Goal: Information Seeking & Learning: Learn about a topic

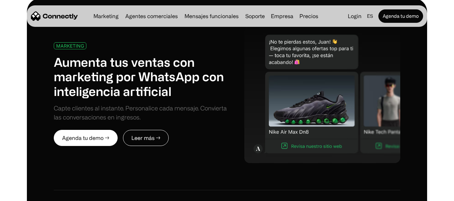
scroll to position [348, 0]
click at [305, 21] on div "Marketing Agentes comerciales Mensajes funcionales Soporte Empresa Sobre Nosotr…" at bounding box center [206, 15] width 230 height 9
click at [304, 18] on link "Precios" at bounding box center [309, 15] width 24 height 5
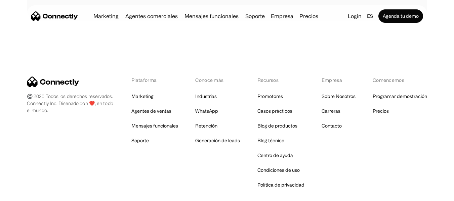
scroll to position [399, 0]
click at [55, 95] on div "Plataforma Marketing Agentes de ventas Mensajes funcionales Soporte Conoce más …" at bounding box center [227, 132] width 400 height 113
drag, startPoint x: 74, startPoint y: 98, endPoint x: 56, endPoint y: 84, distance: 21.6
click at [56, 84] on div "Plataforma Marketing Agentes de ventas Mensajes funcionales Soporte Conoce más …" at bounding box center [227, 132] width 400 height 113
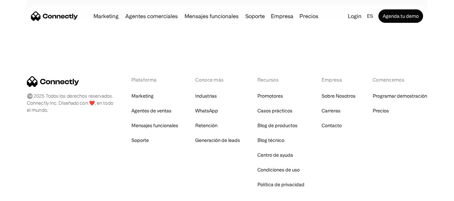
click at [56, 84] on div "Plataforma Marketing Agentes de ventas Mensajes funcionales Soporte Conoce más …" at bounding box center [227, 132] width 400 height 113
click at [143, 40] on div "©️ 2025 Todos los derechos reservados. Connectly Inc. Diseñado con ❤️, en todo …" at bounding box center [227, 133] width 400 height 221
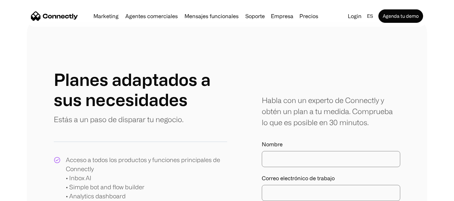
scroll to position [0, 0]
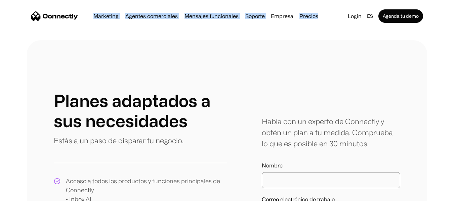
drag, startPoint x: 91, startPoint y: 16, endPoint x: 329, endPoint y: 15, distance: 237.7
click at [329, 15] on nav "Marketing Agentes comerciales Mensajes funcionales Soporte Empresa Sobre Nosotr…" at bounding box center [227, 15] width 392 height 13
